Goal: Complete application form: Complete application form

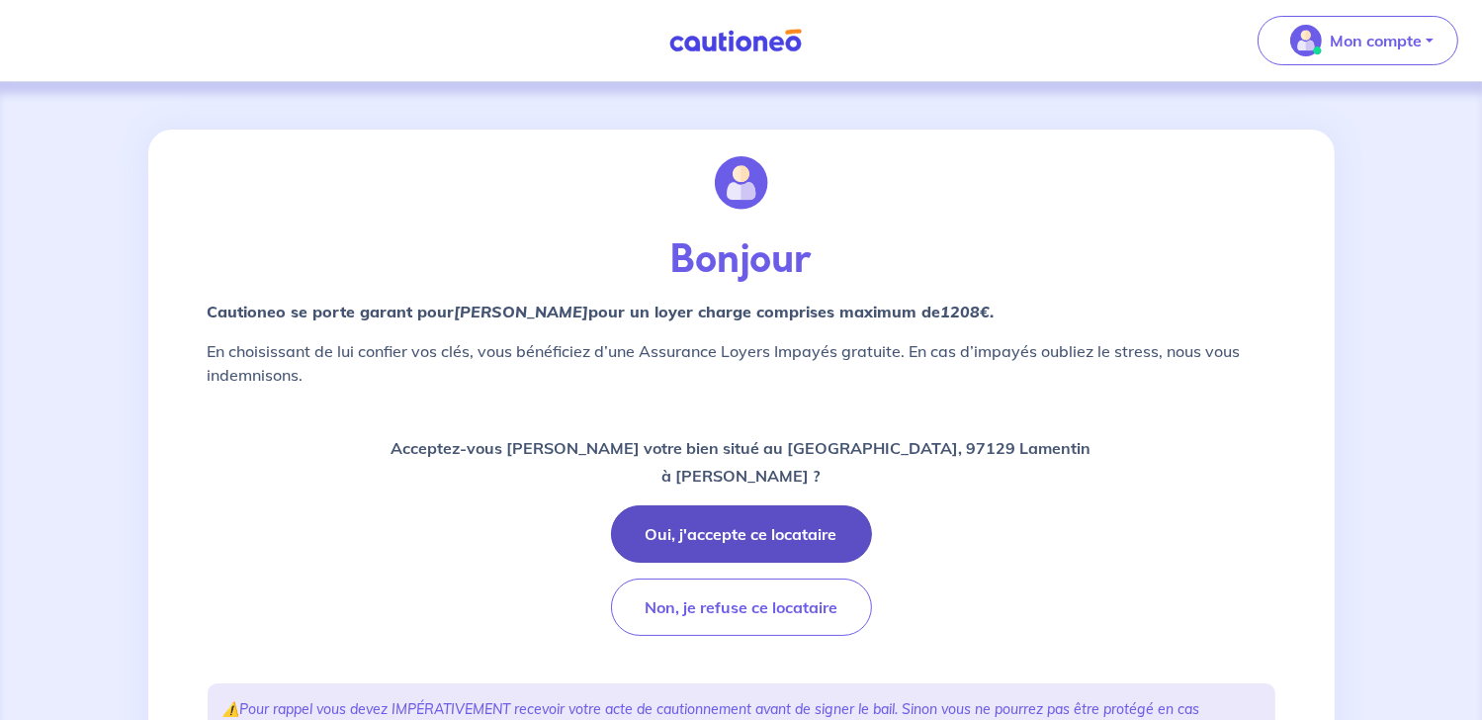
click at [803, 530] on button "Oui, j'accepte ce locataire" at bounding box center [741, 533] width 261 height 57
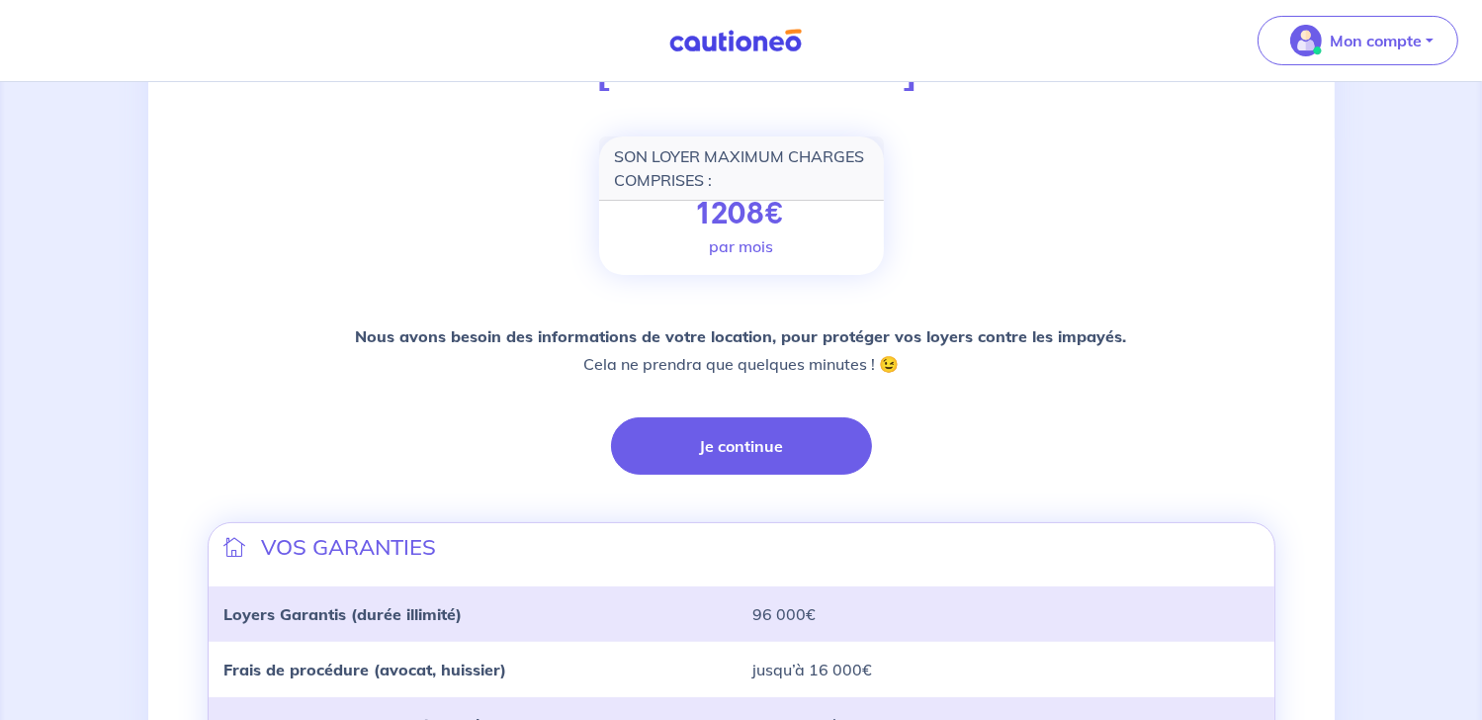
scroll to position [297, 0]
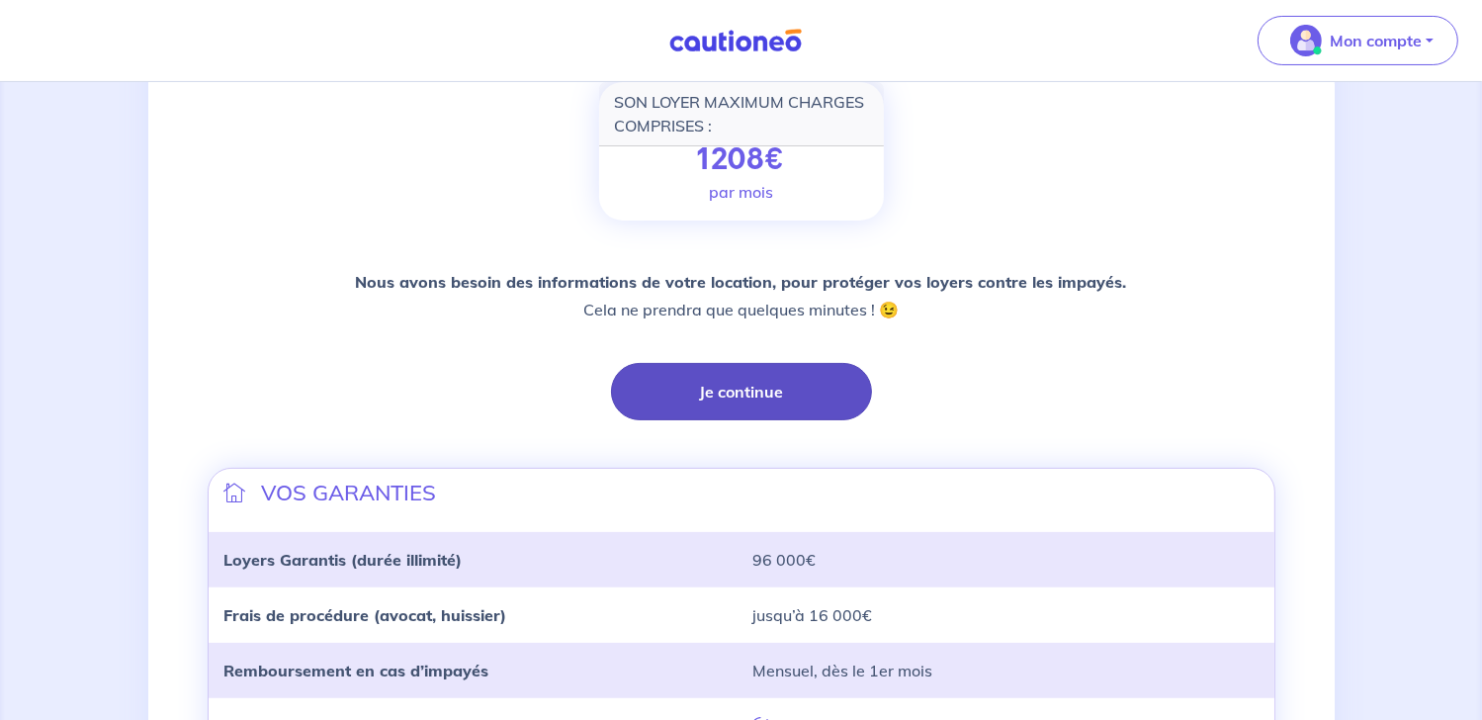
click at [729, 382] on button "Je continue" at bounding box center [741, 391] width 261 height 57
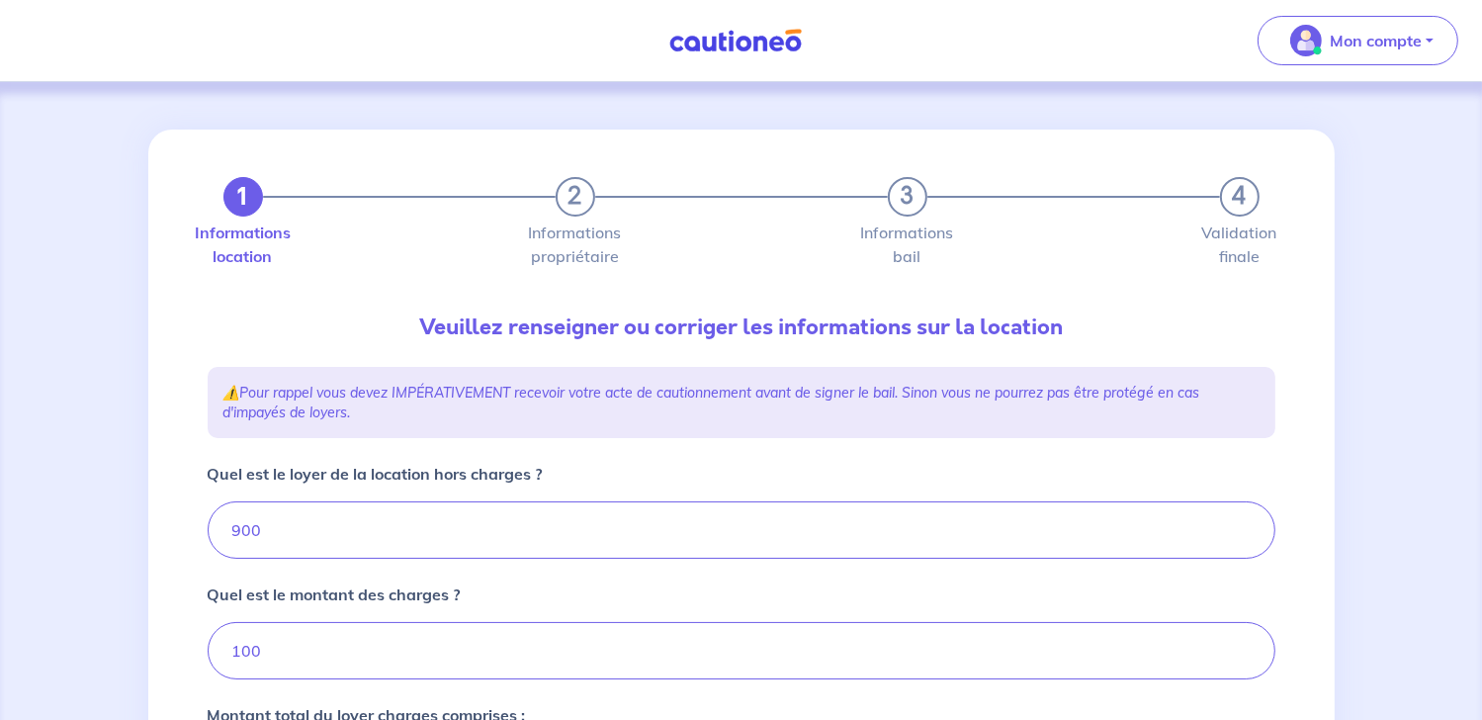
type input "1000"
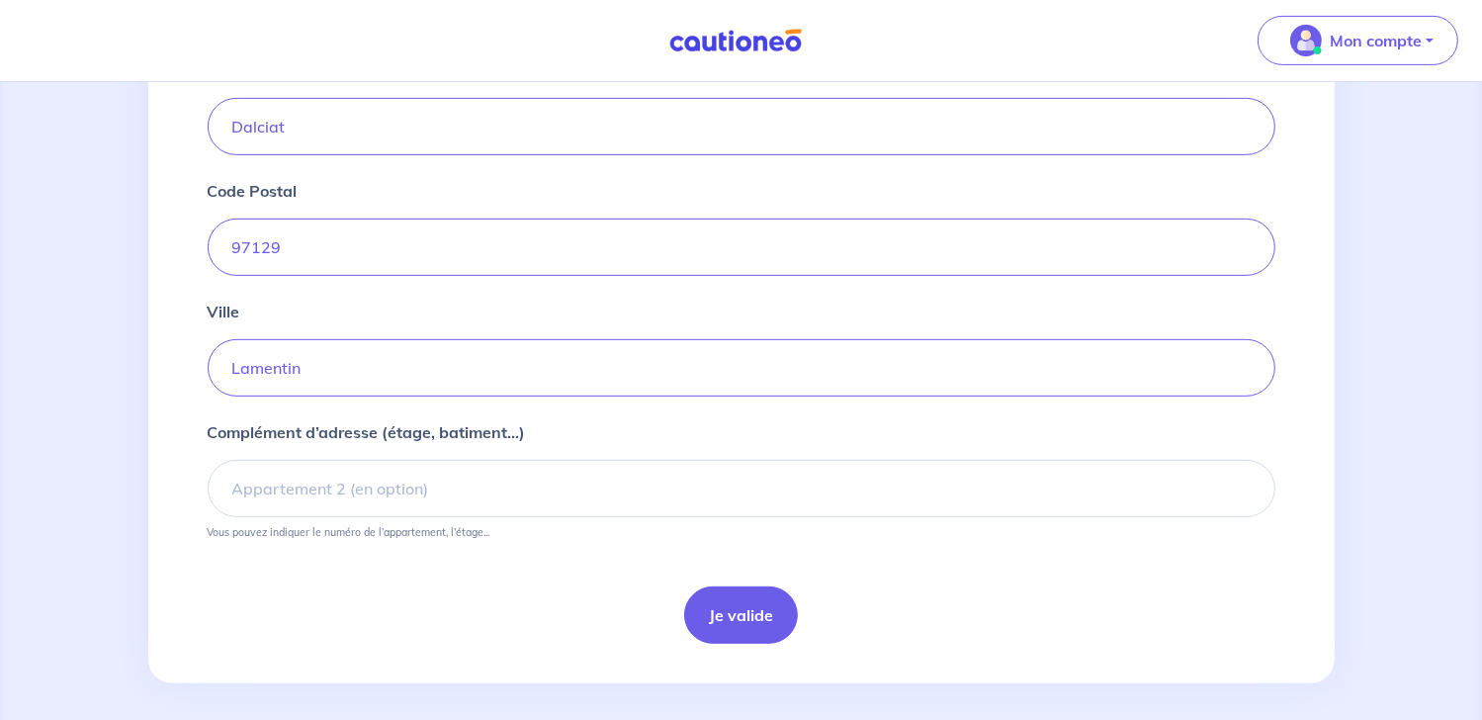
scroll to position [794, 0]
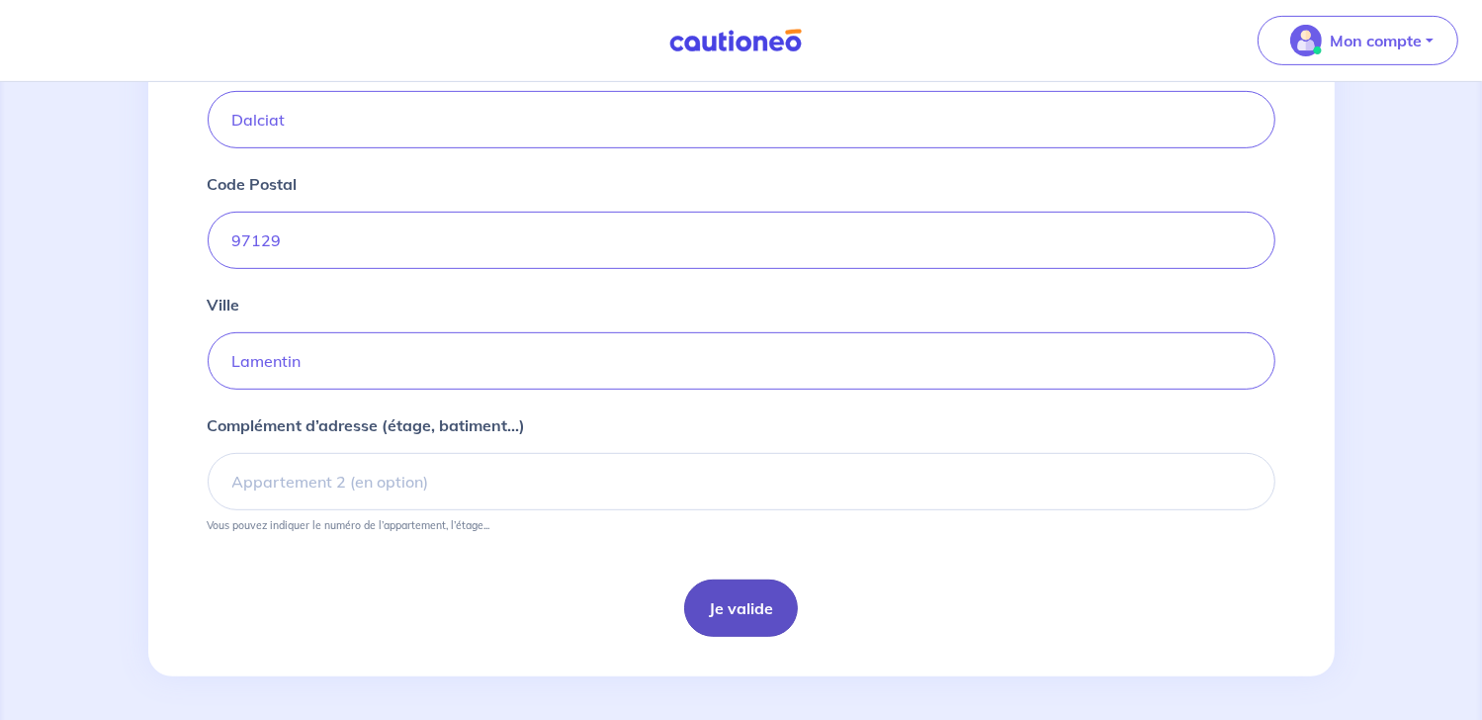
click at [726, 599] on button "Je valide" at bounding box center [741, 607] width 114 height 57
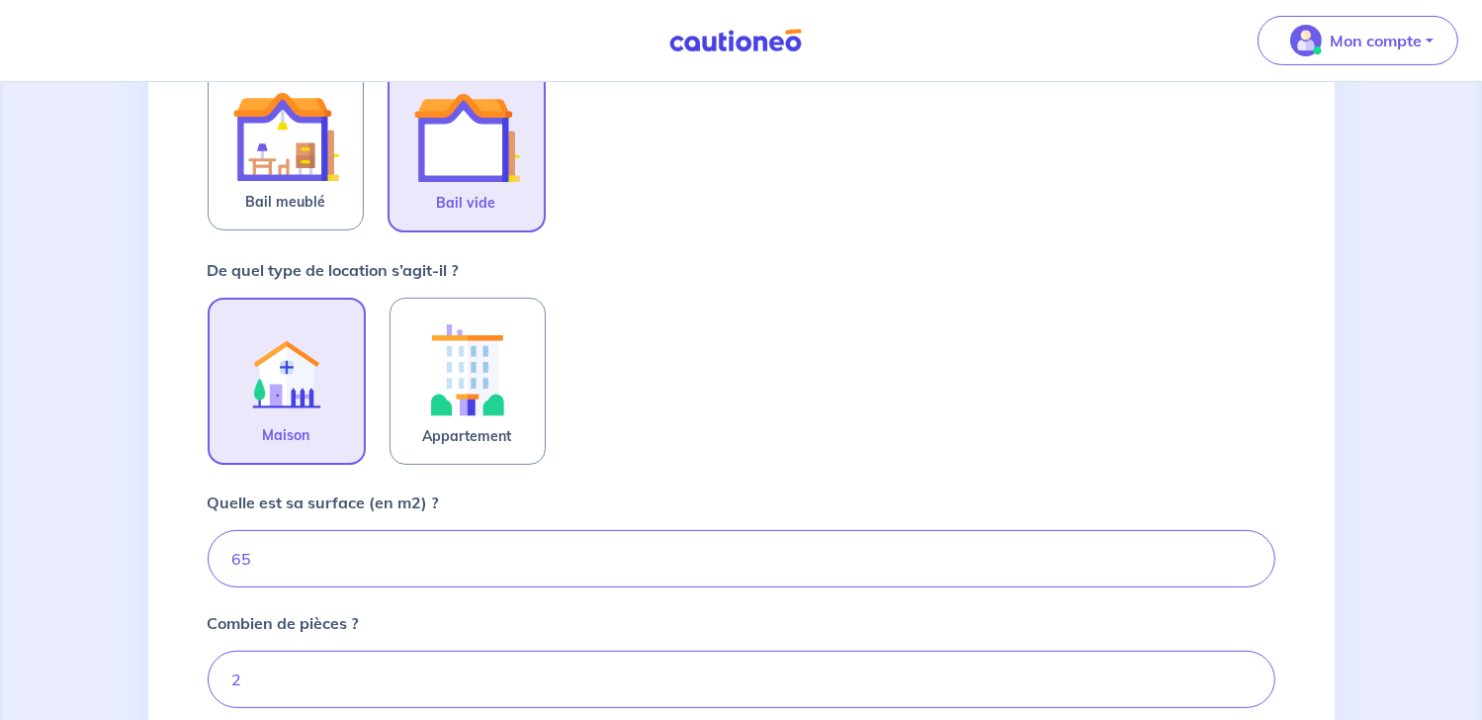
scroll to position [684, 0]
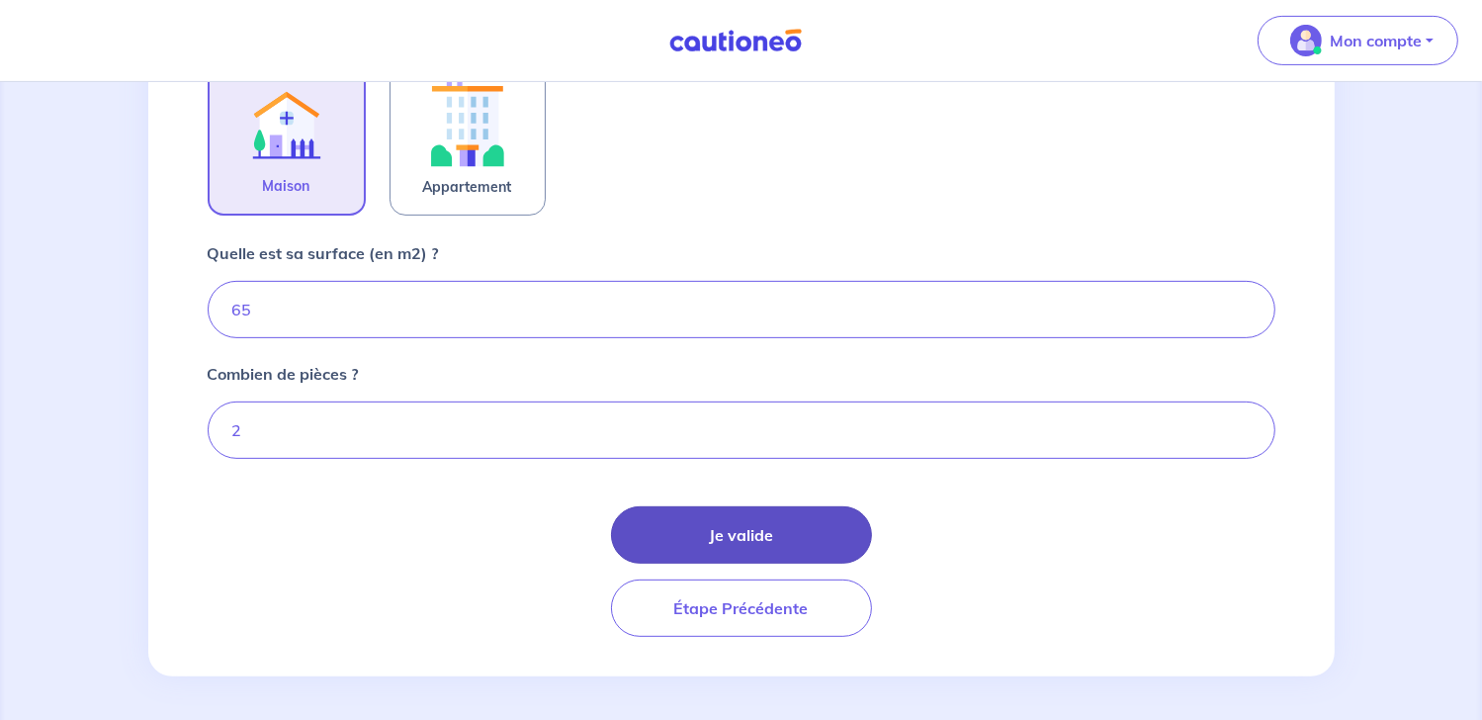
click at [752, 522] on button "Je valide" at bounding box center [741, 534] width 261 height 57
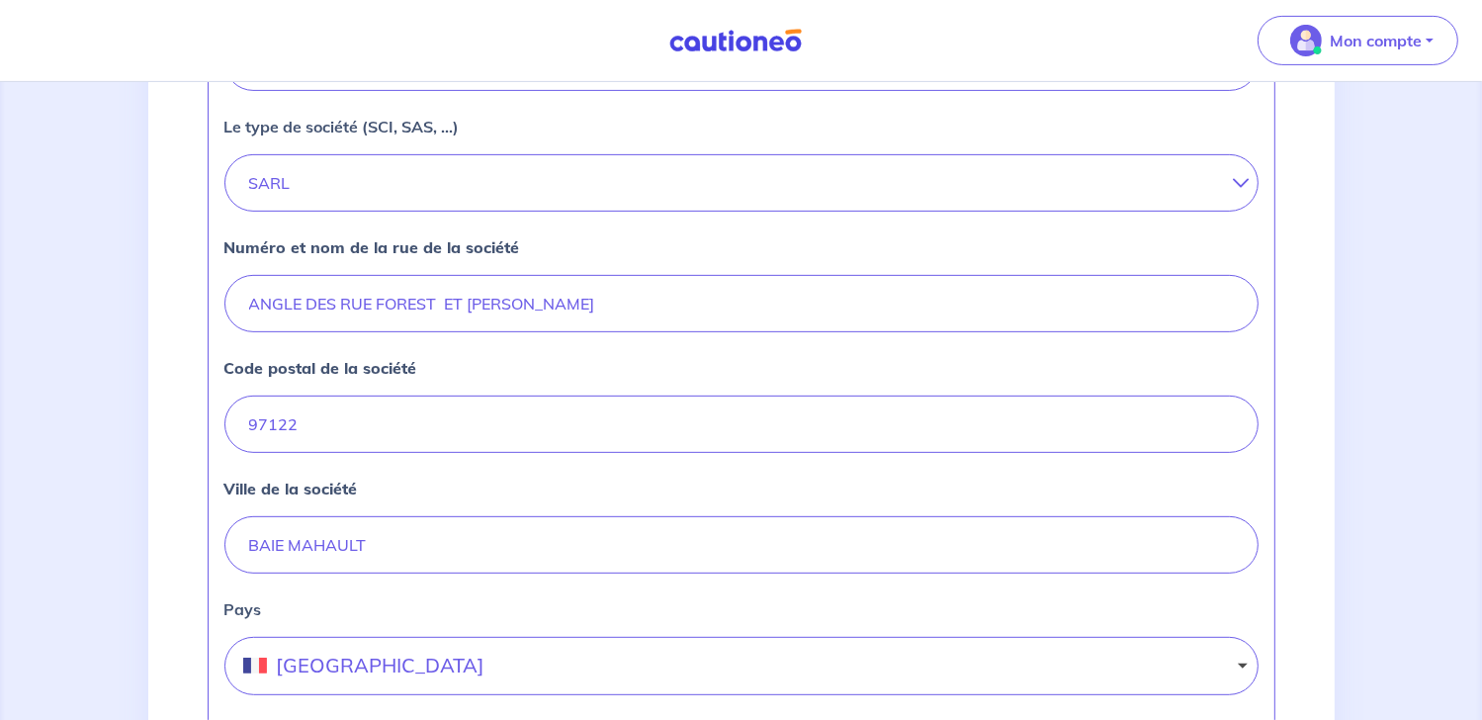
scroll to position [890, 0]
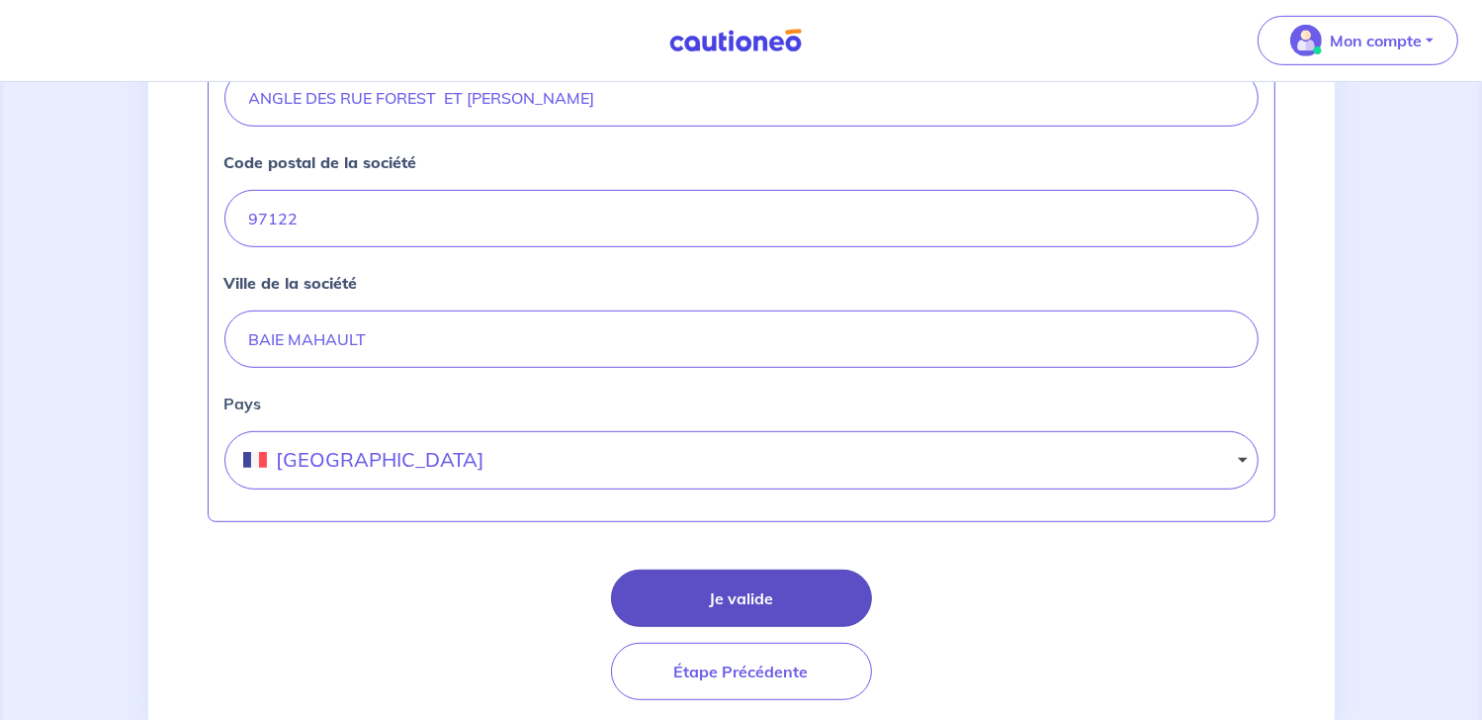
click at [732, 585] on button "Je valide" at bounding box center [741, 597] width 261 height 57
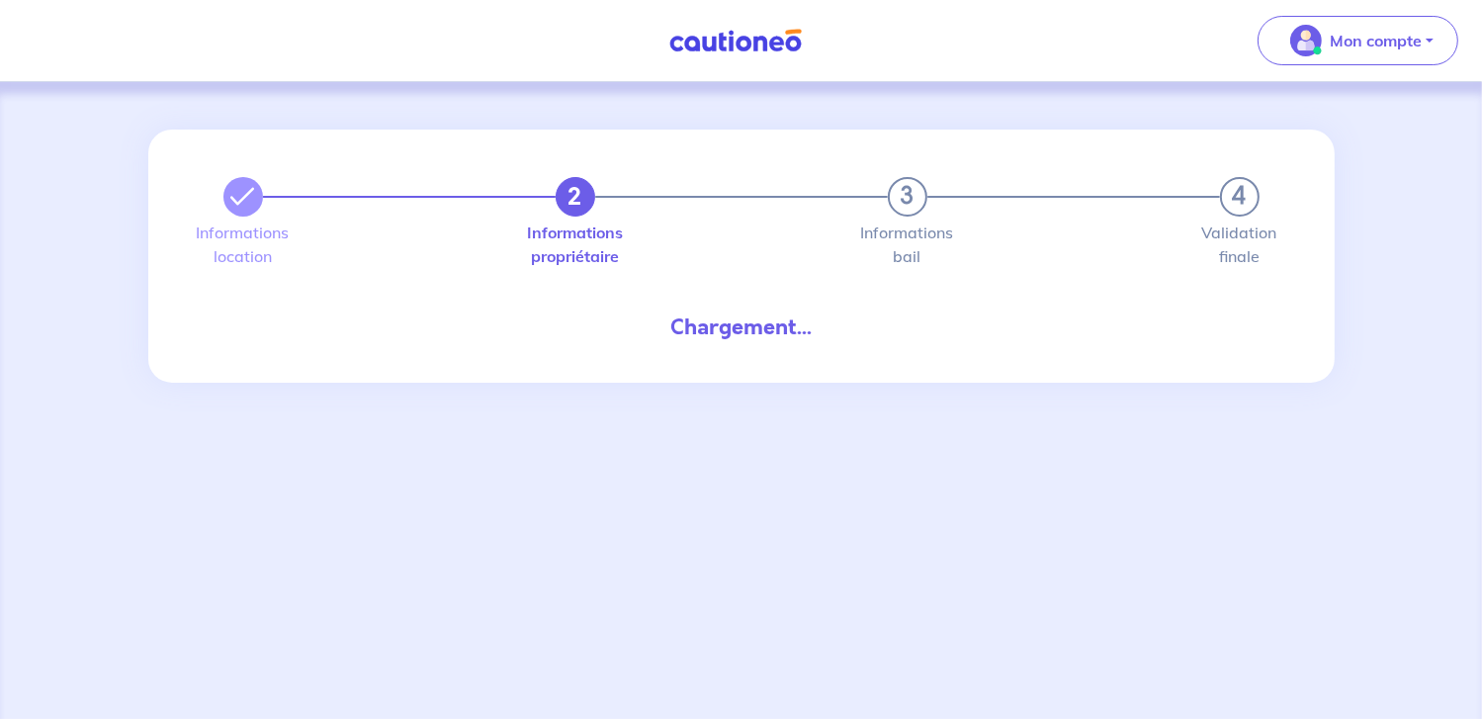
select select "GP"
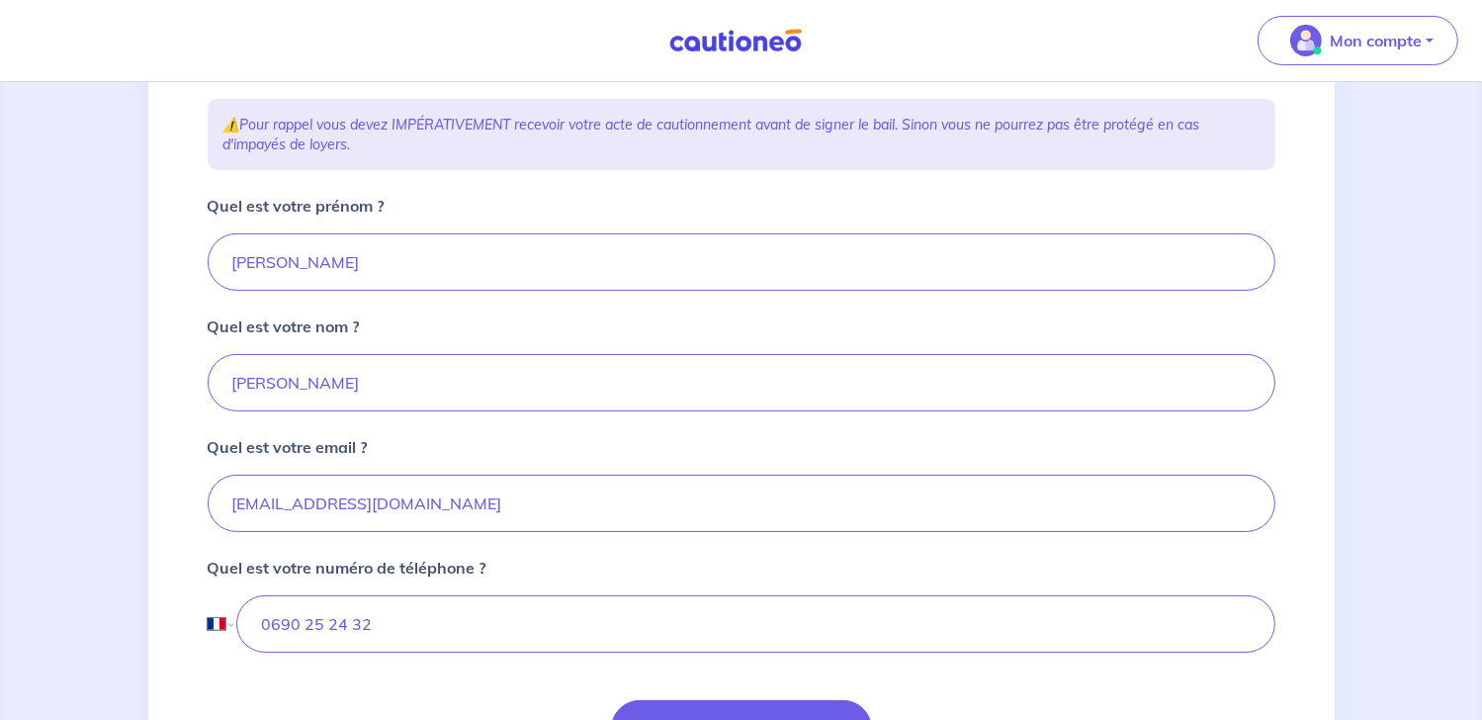
scroll to position [494, 0]
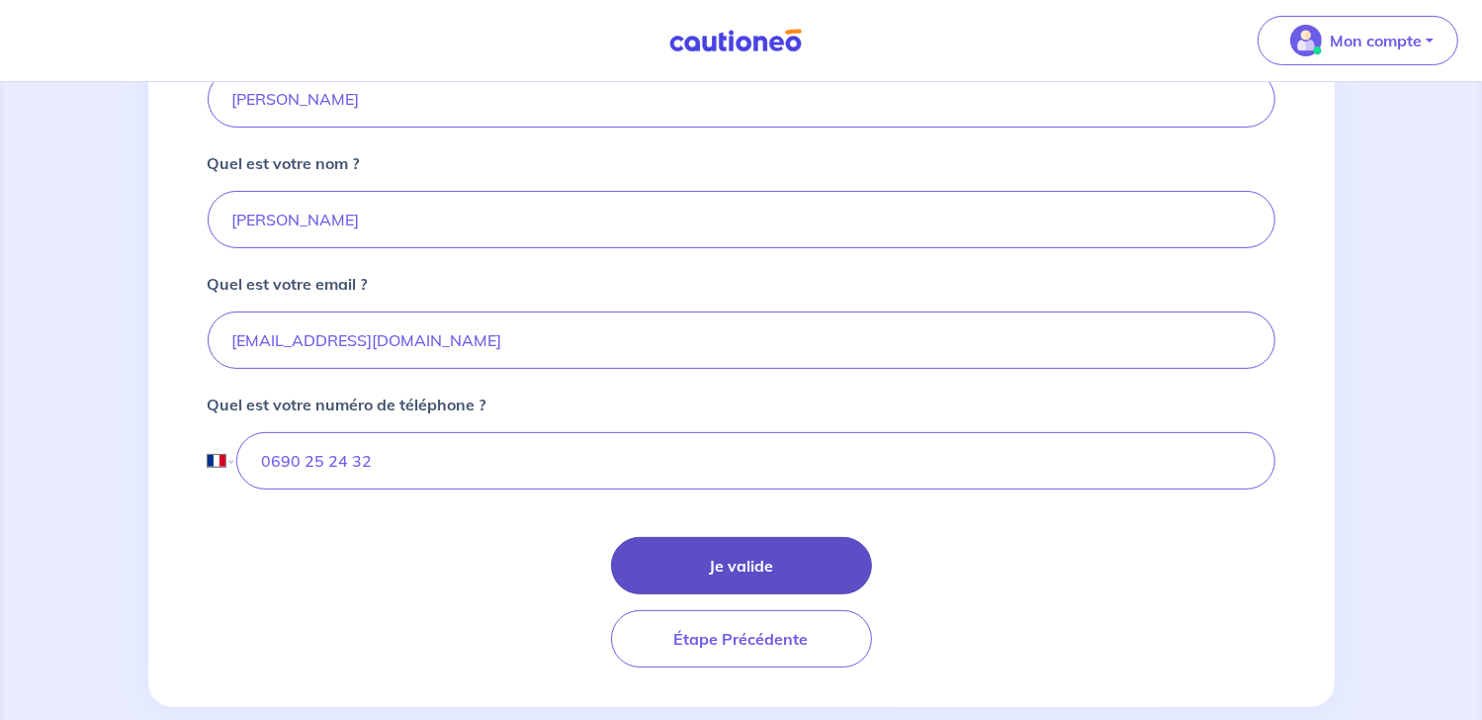
click at [711, 555] on button "Je valide" at bounding box center [741, 565] width 261 height 57
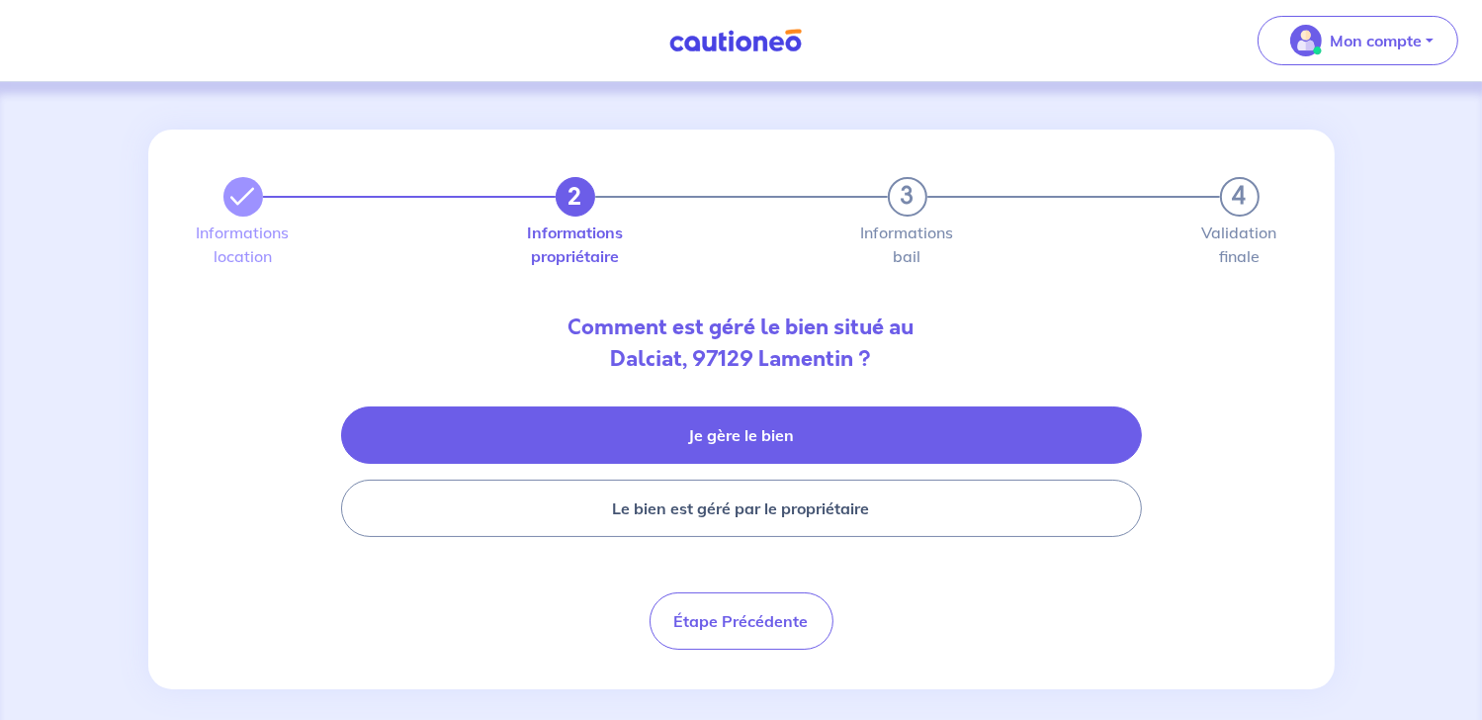
click at [820, 427] on button "Je gère le bien" at bounding box center [741, 434] width 801 height 57
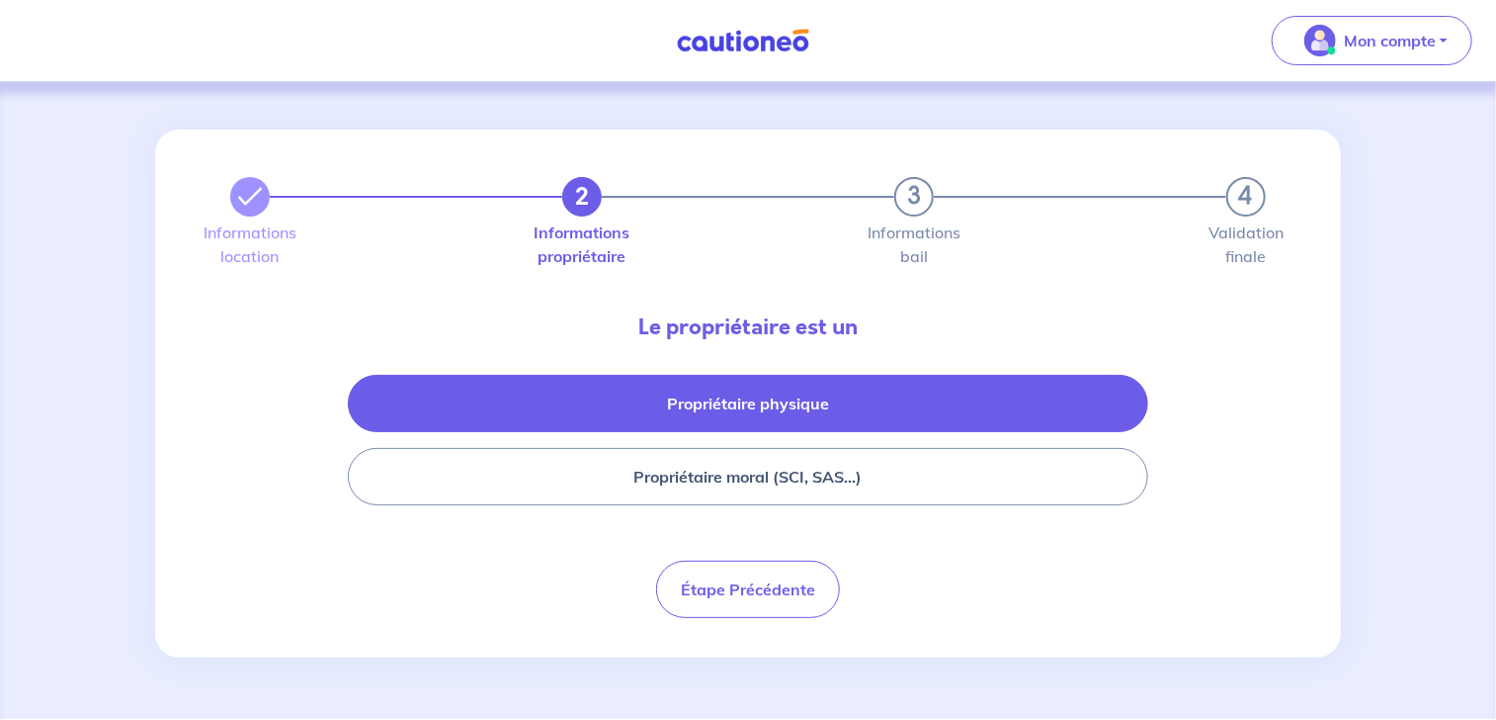
click at [731, 406] on button "Propriétaire physique" at bounding box center [748, 403] width 801 height 57
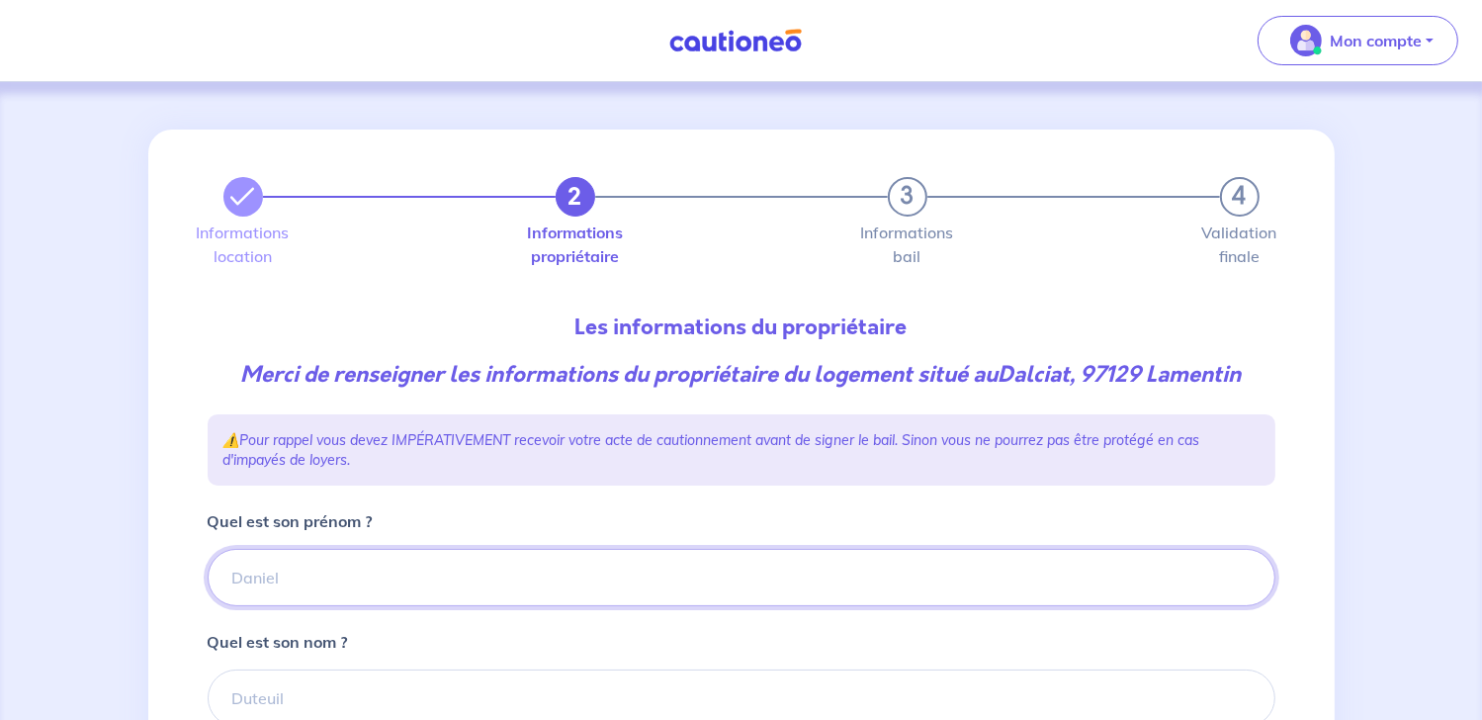
click at [273, 577] on input "Quel est son prénom ?" at bounding box center [741, 577] width 1067 height 57
type input "MANGUELE"
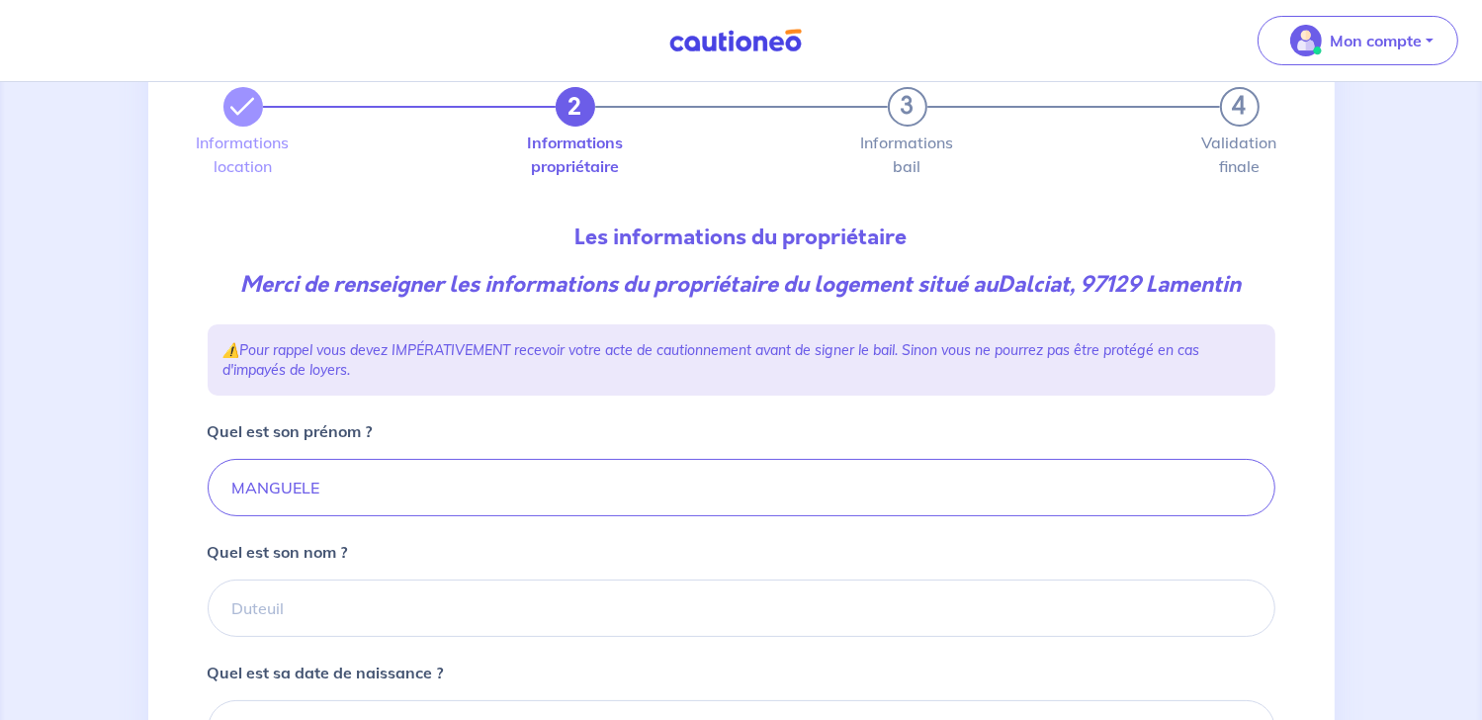
scroll to position [297, 0]
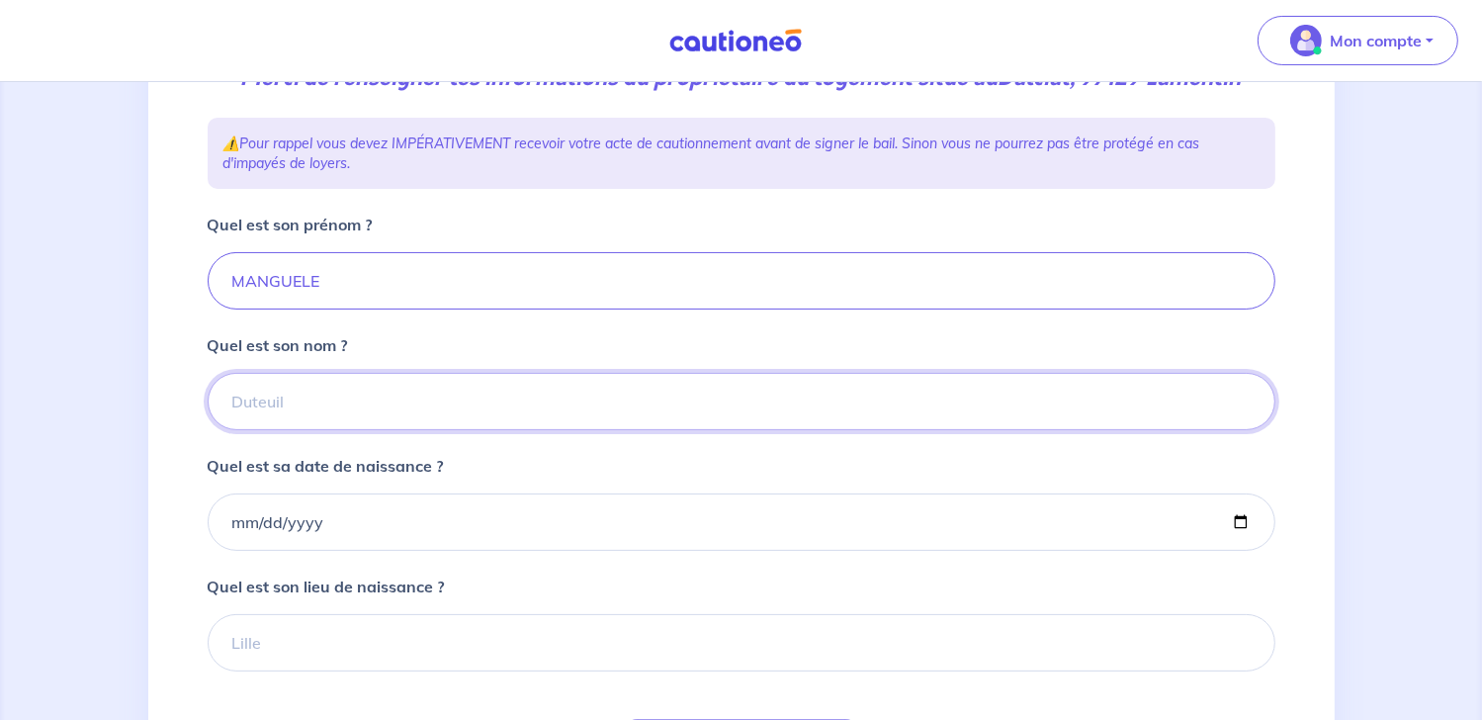
click at [281, 414] on input "Quel est son nom ?" at bounding box center [741, 401] width 1067 height 57
type input "[PERSON_NAME]"
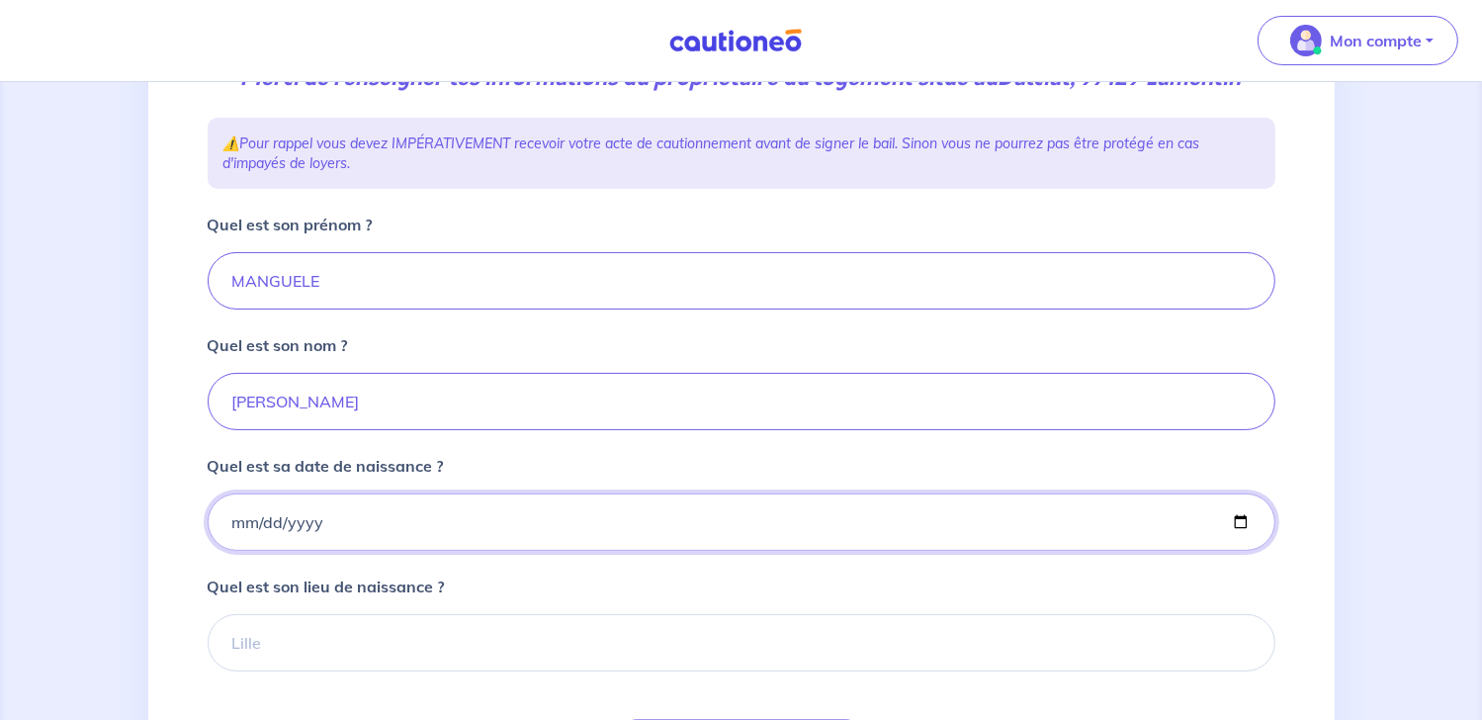
click at [281, 508] on input "Quel est sa date de naissance ?" at bounding box center [741, 521] width 1067 height 57
type input "[DATE]"
drag, startPoint x: 269, startPoint y: 662, endPoint x: 258, endPoint y: 635, distance: 29.7
click at [269, 662] on input "Quel est son lieu de naissance ?" at bounding box center [741, 642] width 1067 height 57
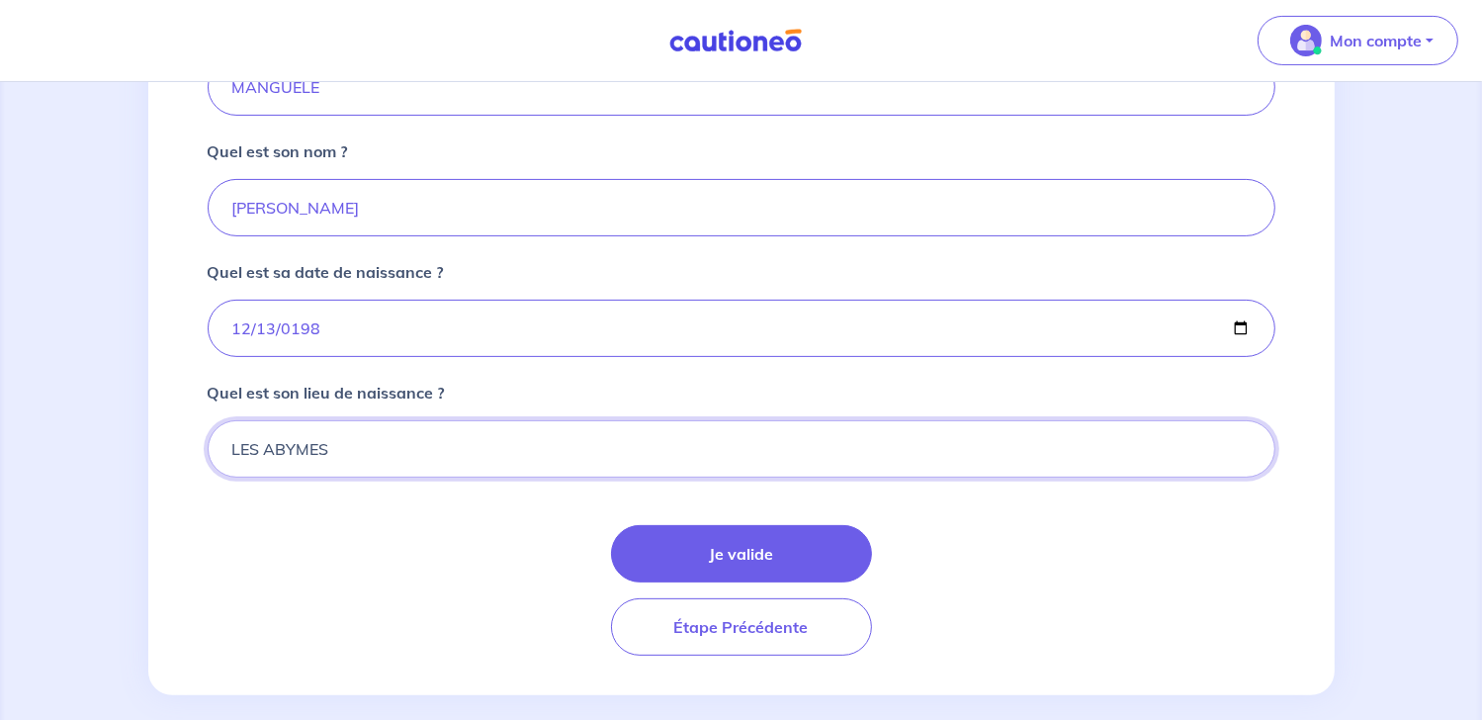
scroll to position [510, 0]
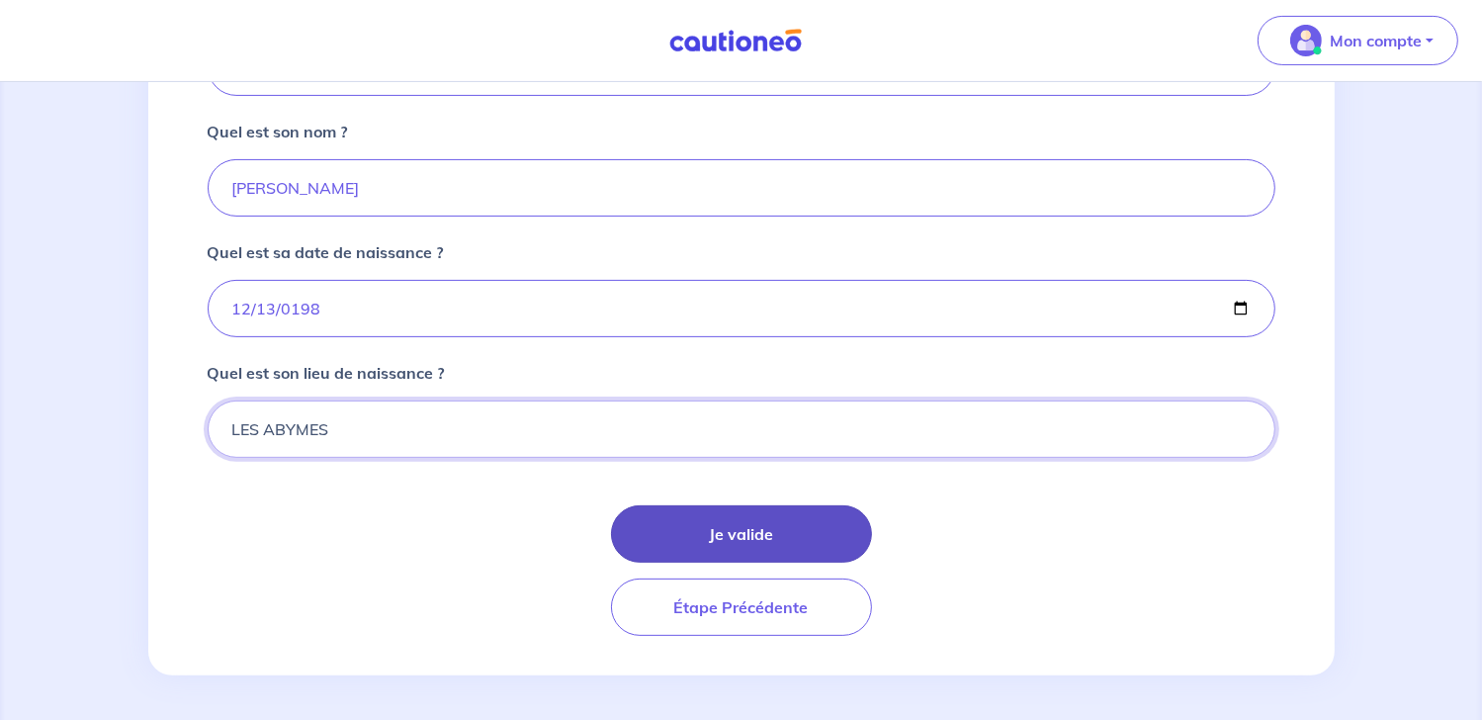
type input "LES ABYMES"
click at [797, 540] on button "Je valide" at bounding box center [741, 533] width 261 height 57
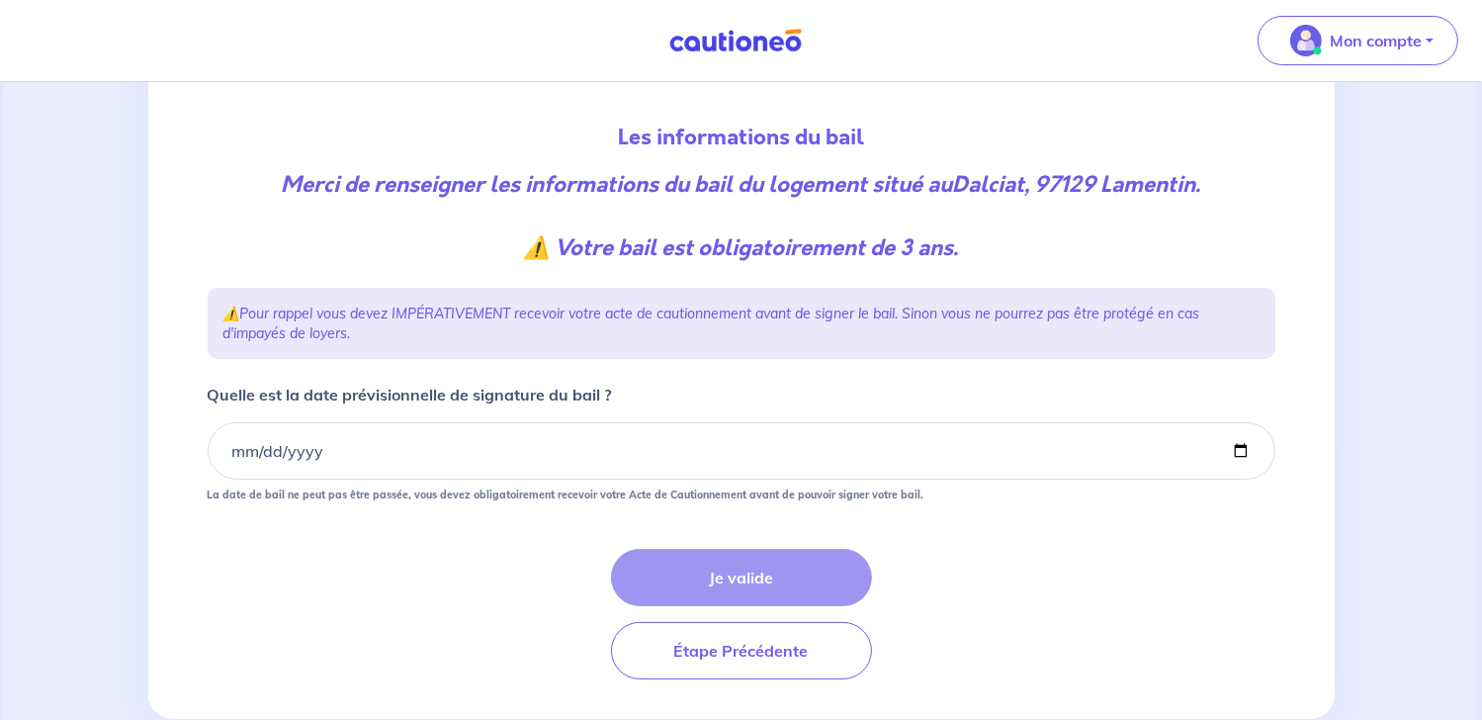
scroll to position [234, 0]
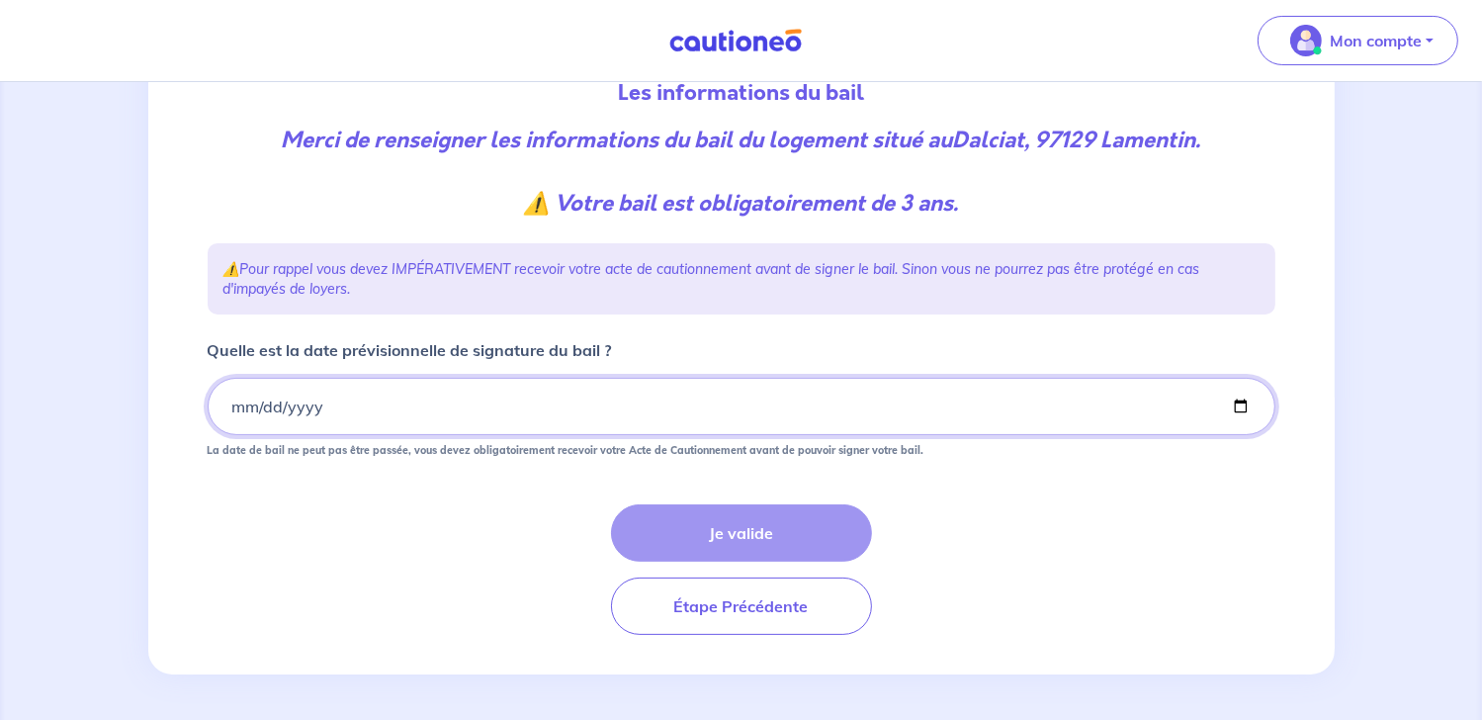
click at [262, 403] on input "Quelle est la date prévisionnelle de signature du bail ?" at bounding box center [741, 406] width 1067 height 57
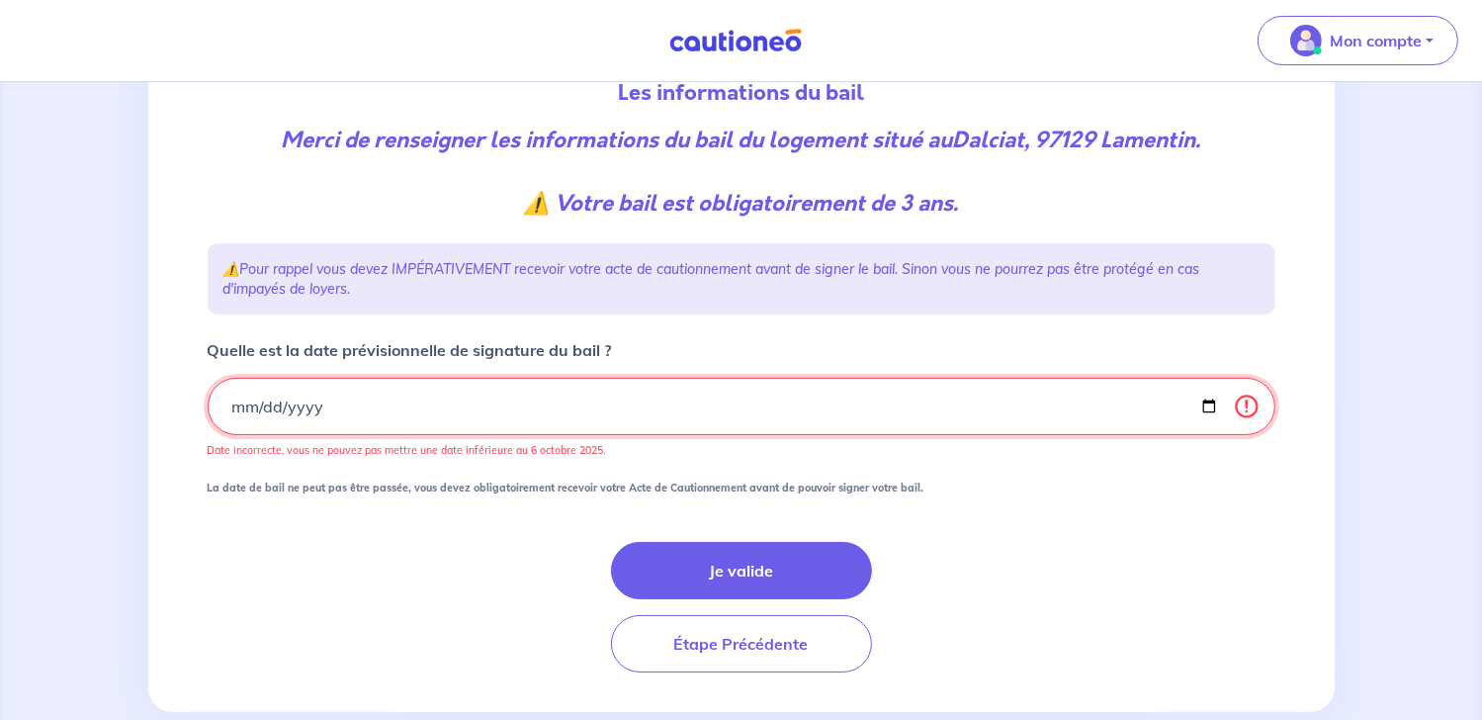
type input "[DATE]"
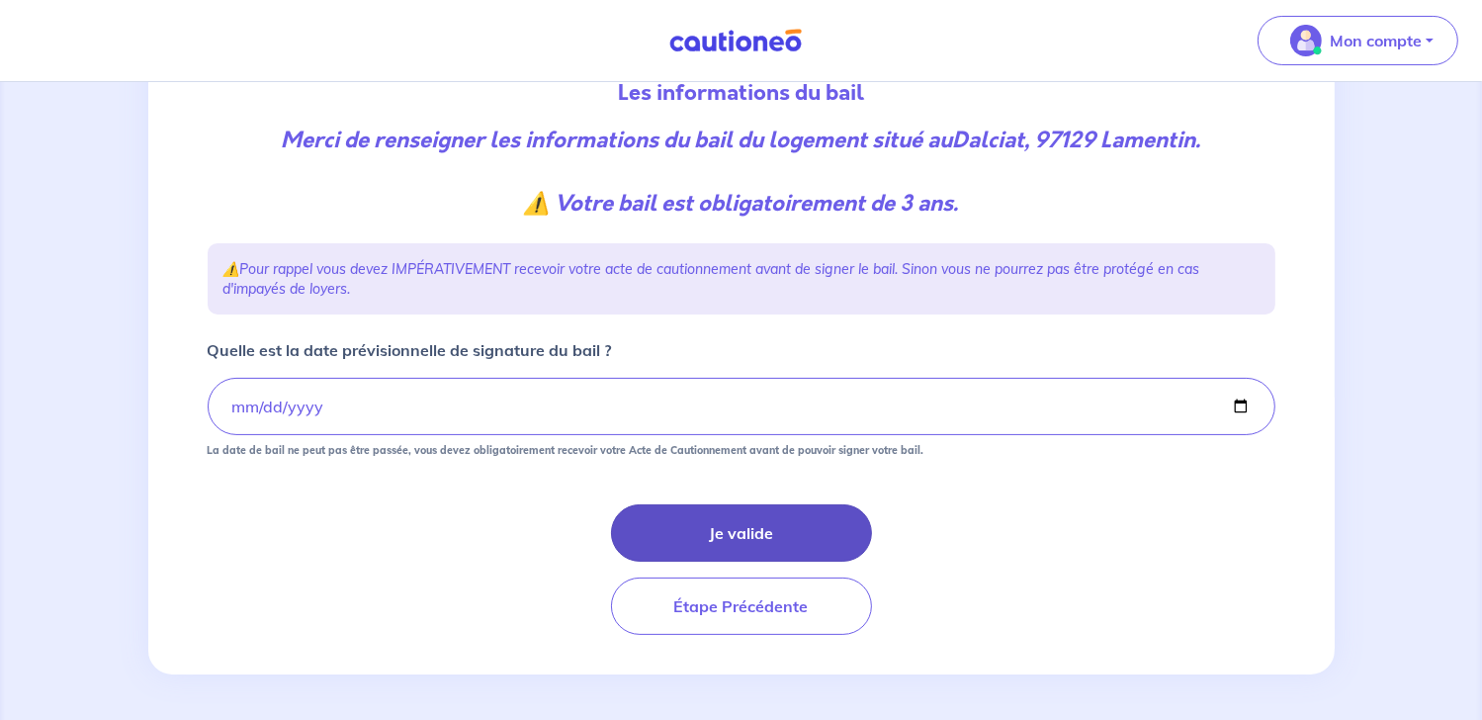
click at [744, 528] on button "Je valide" at bounding box center [741, 532] width 261 height 57
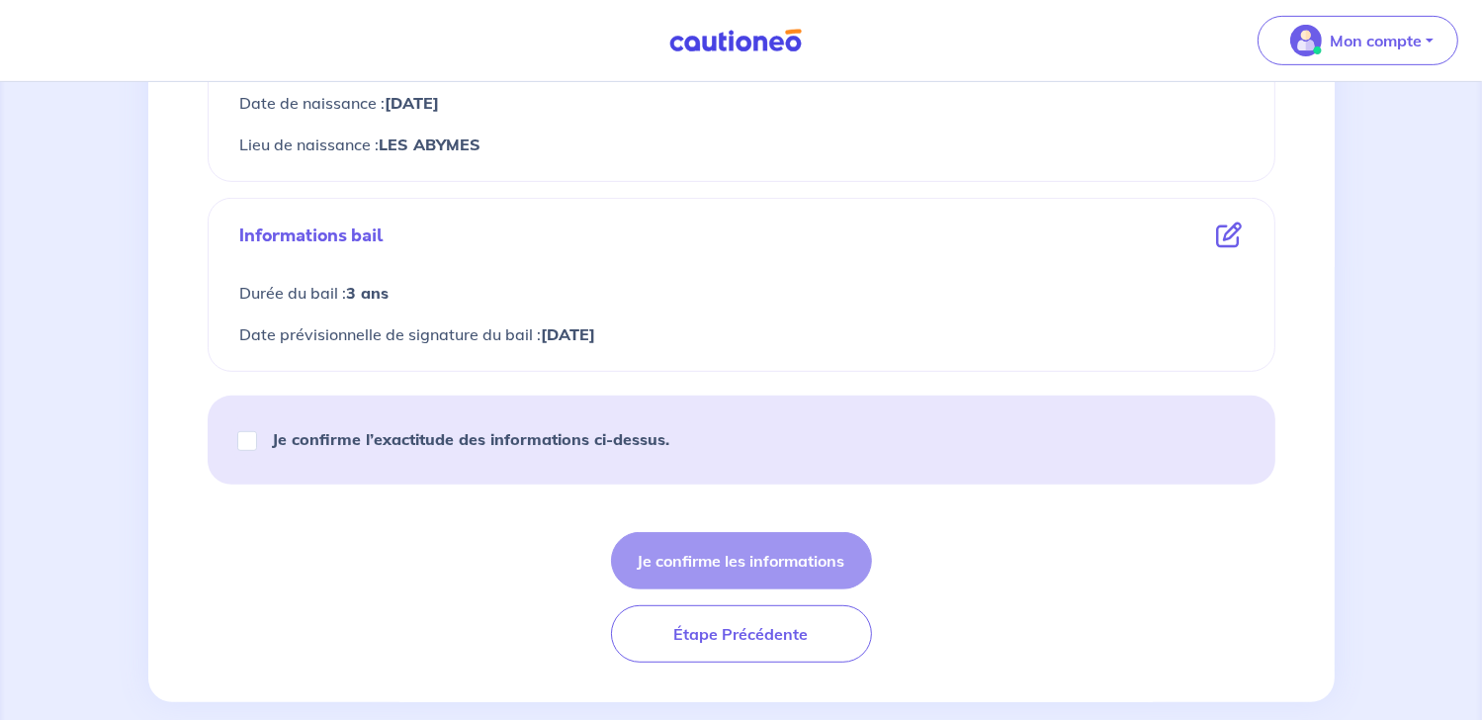
scroll to position [890, 0]
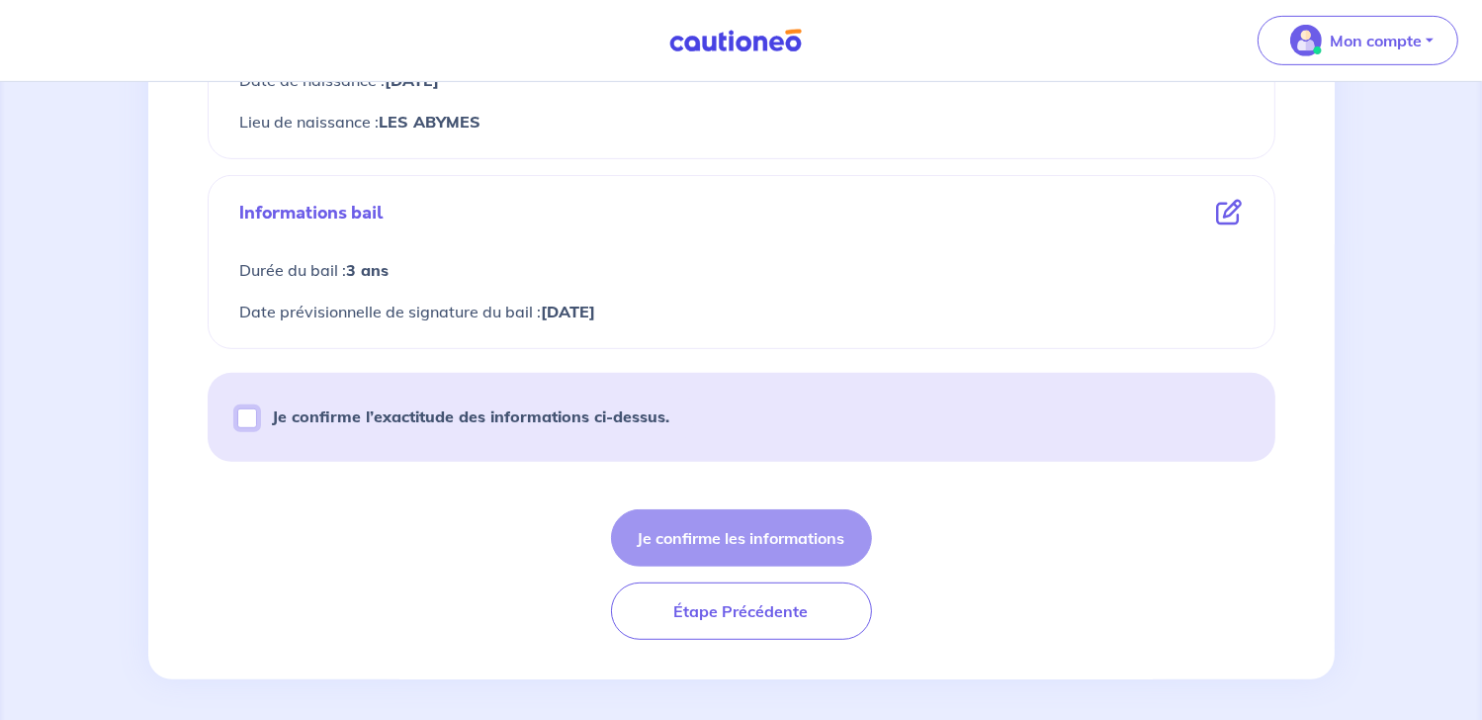
click at [247, 413] on input "Je confirme l’exactitude des informations ci-dessus." at bounding box center [247, 418] width 20 height 20
checkbox input "true"
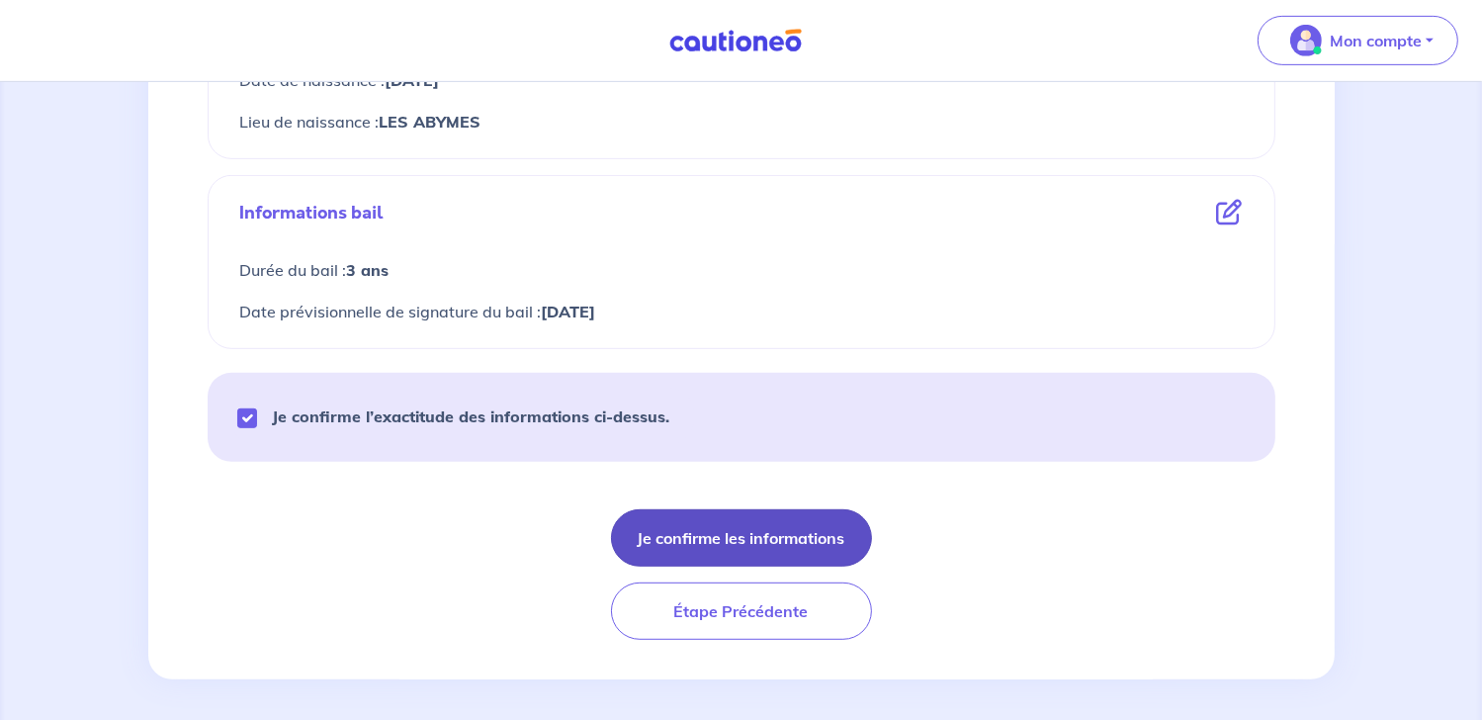
click at [742, 539] on button "Je confirme les informations" at bounding box center [741, 537] width 261 height 57
